Goal: Use online tool/utility: Use online tool/utility

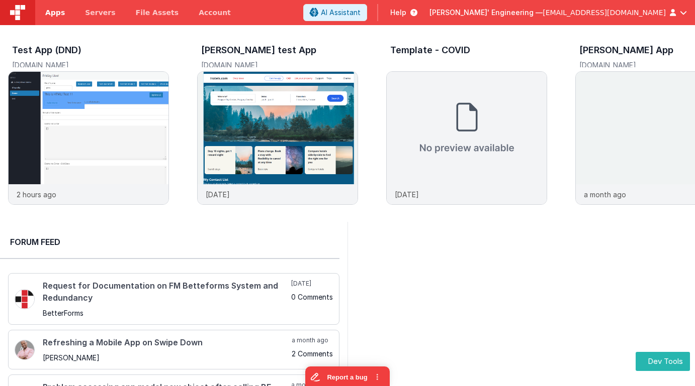
drag, startPoint x: 57, startPoint y: 10, endPoint x: 64, endPoint y: 13, distance: 7.5
click at [57, 10] on span "Apps" at bounding box center [55, 13] width 20 height 10
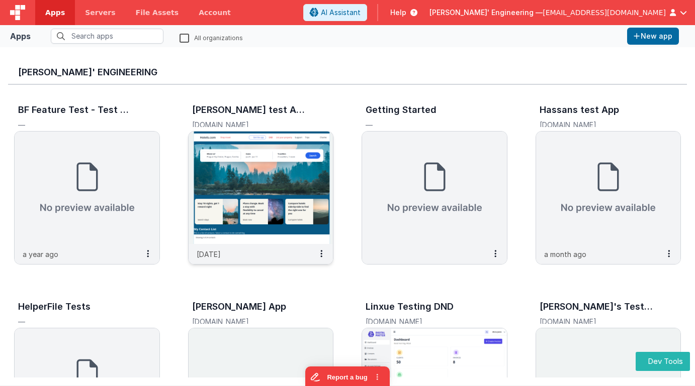
click at [311, 152] on img at bounding box center [260, 188] width 145 height 113
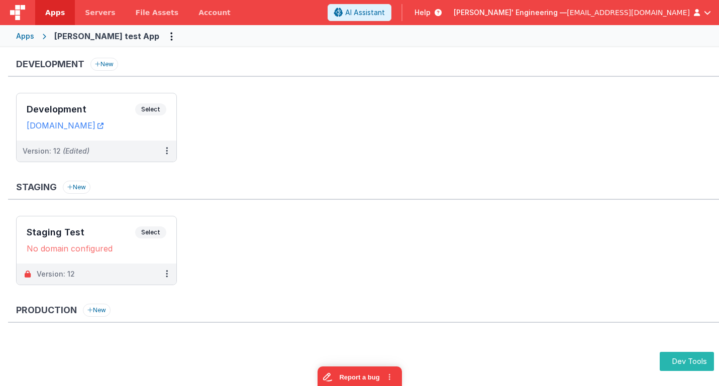
click at [452, 130] on ul "Development Select URLs charlesguidev.fmbetterforms.com Version: 12 (Edited)" at bounding box center [367, 132] width 703 height 79
click at [151, 111] on span "Select" at bounding box center [150, 110] width 31 height 12
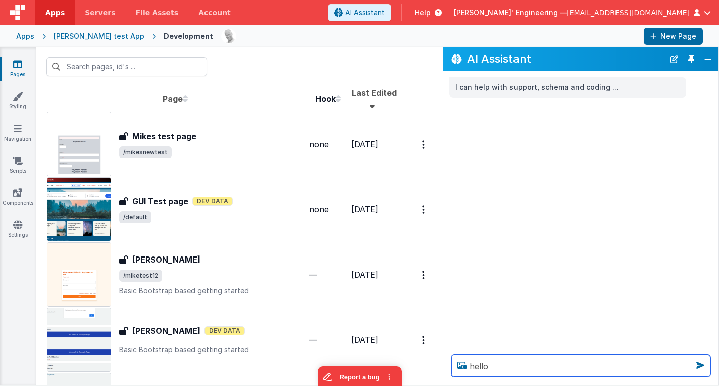
type textarea "hello"
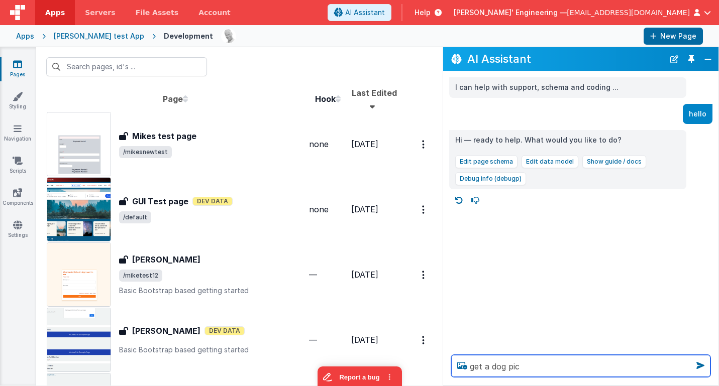
type textarea "get a dog pic"
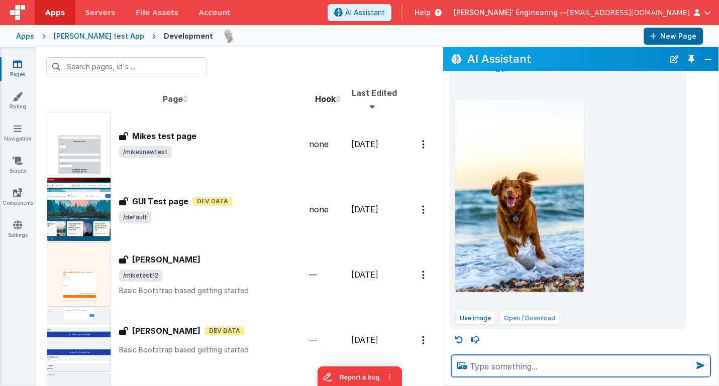
scroll to position [187, 0]
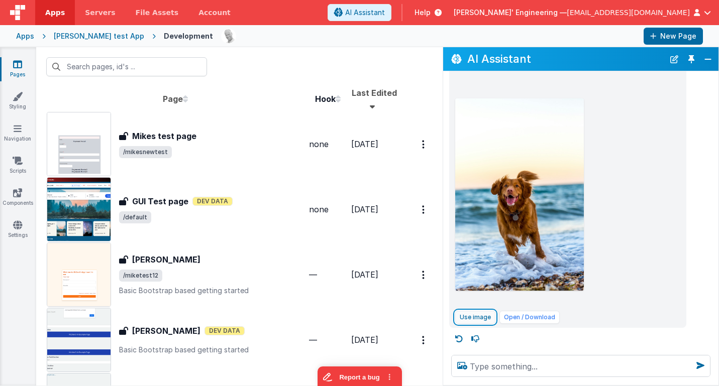
click at [467, 313] on button "Use image" at bounding box center [475, 317] width 40 height 13
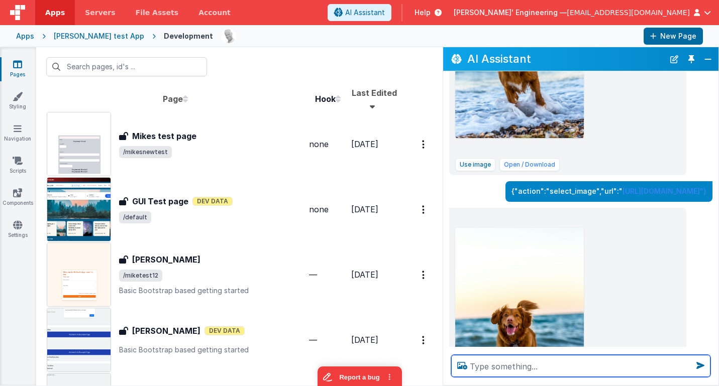
scroll to position [346, 0]
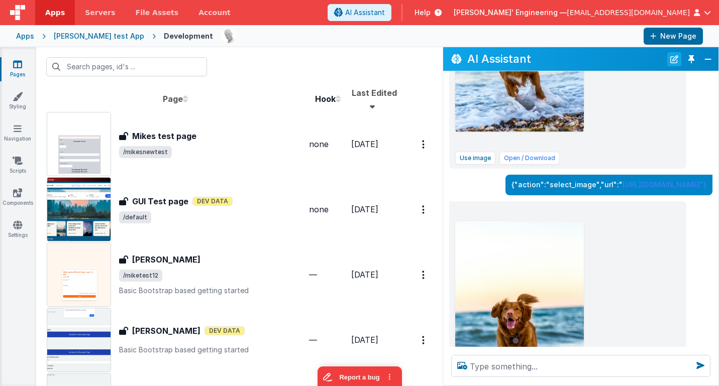
click at [676, 59] on button "New Chat" at bounding box center [674, 59] width 14 height 14
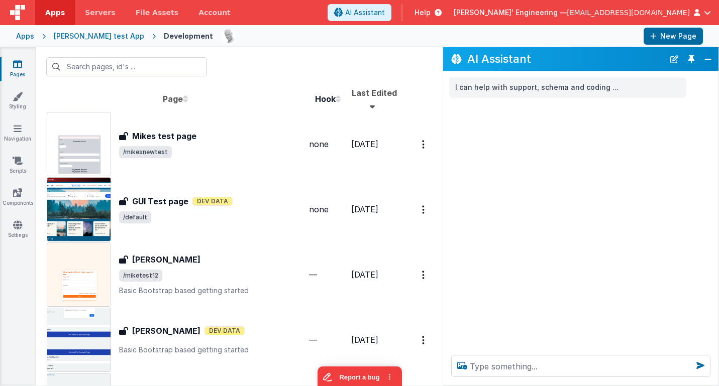
scroll to position [0, 0]
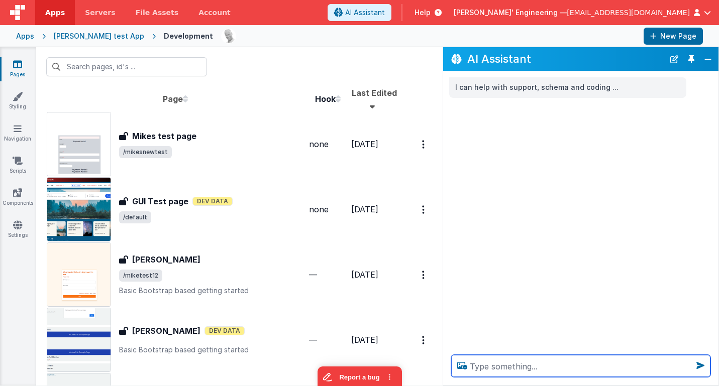
click at [547, 364] on textarea at bounding box center [580, 366] width 259 height 22
type textarea "show tiny thumbs of all the pages"
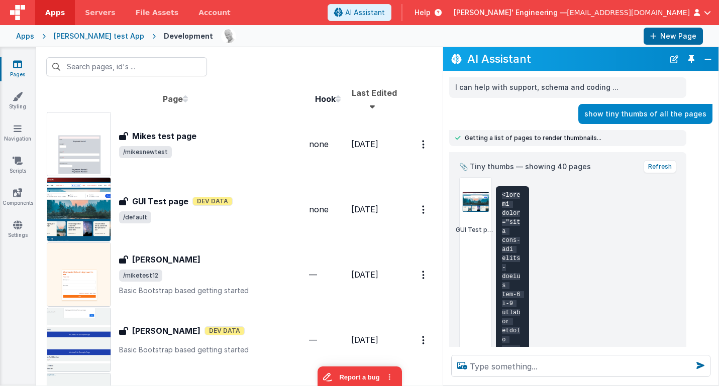
click at [480, 203] on img at bounding box center [476, 202] width 28 height 20
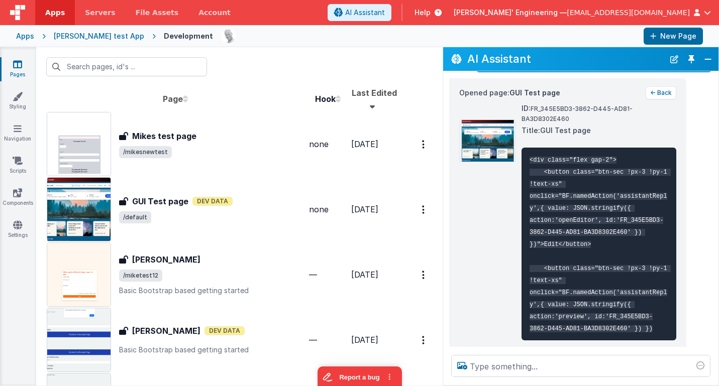
scroll to position [6689, 0]
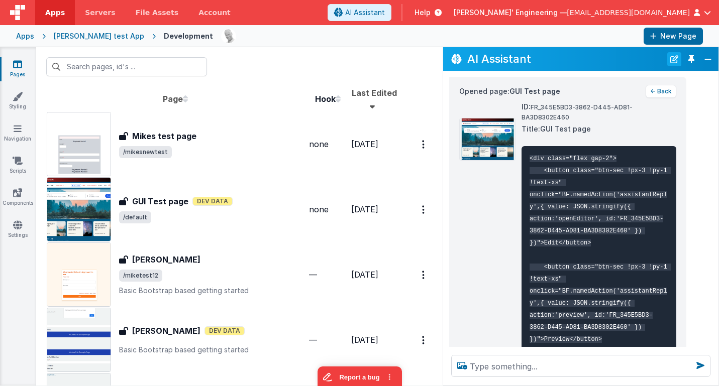
click at [676, 60] on button "New Chat" at bounding box center [674, 59] width 14 height 14
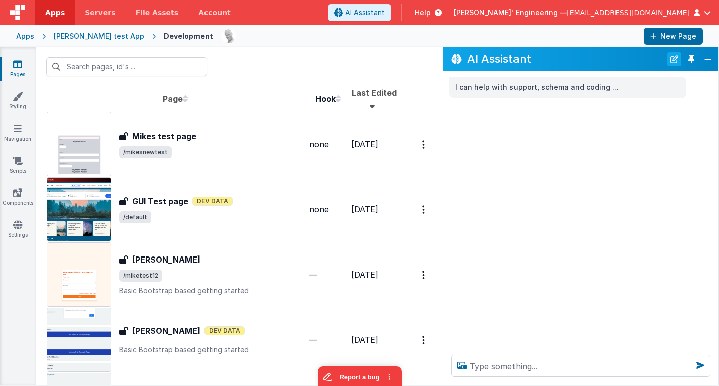
scroll to position [0, 0]
